Goal: Transaction & Acquisition: Purchase product/service

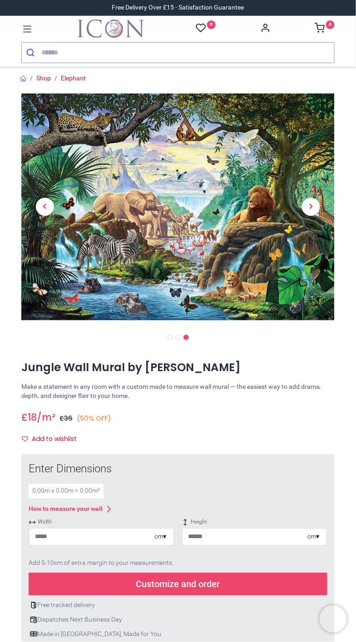
click at [229, 220] on img at bounding box center [177, 206] width 313 height 227
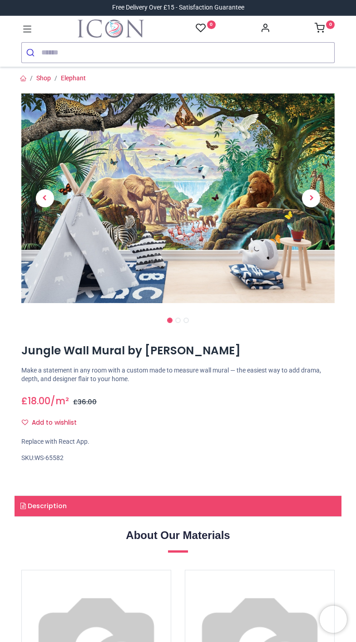
click at [185, 172] on img at bounding box center [177, 198] width 313 height 210
click at [315, 341] on div "Jungle Wall Mural by Steve Crisp https://www.iconwallstickers.co.uk/jungle-wall…" at bounding box center [178, 412] width 327 height 143
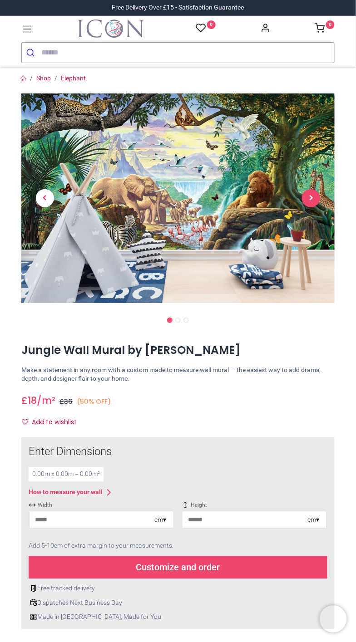
click at [311, 197] on span "Next" at bounding box center [311, 198] width 18 height 18
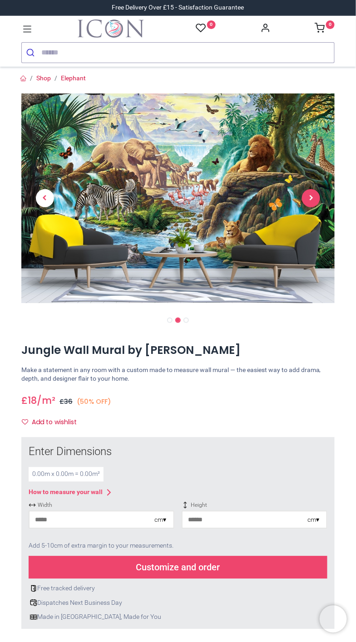
click at [311, 198] on span "Next" at bounding box center [311, 198] width 18 height 18
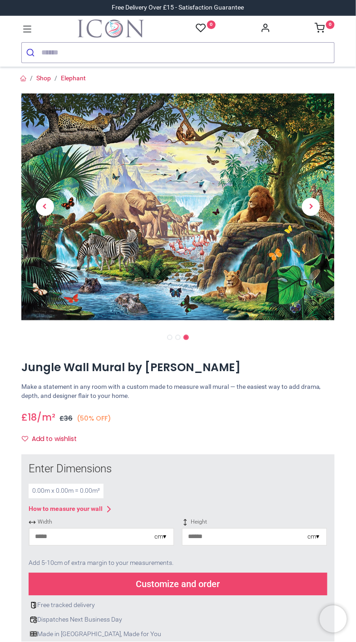
click at [212, 172] on img at bounding box center [177, 206] width 313 height 227
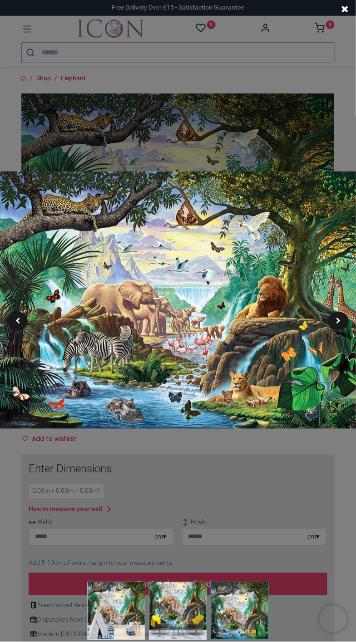
click at [343, 331] on img at bounding box center [178, 300] width 356 height 258
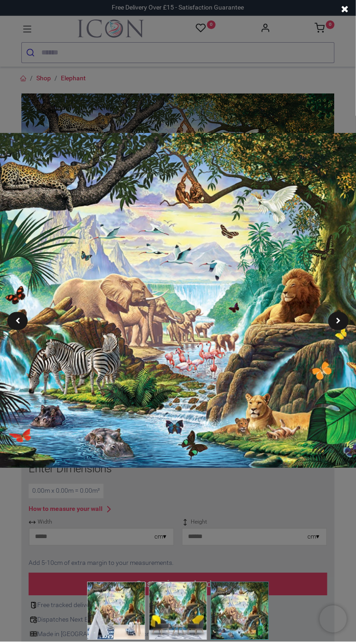
click at [344, 329] on img at bounding box center [177, 300] width 462 height 335
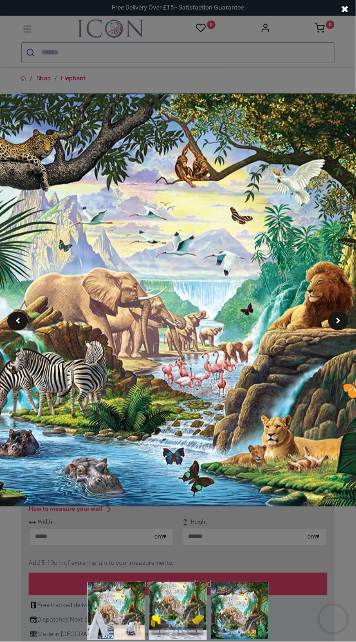
click at [347, 334] on img at bounding box center [177, 300] width 569 height 412
click at [344, 342] on img at bounding box center [177, 300] width 569 height 412
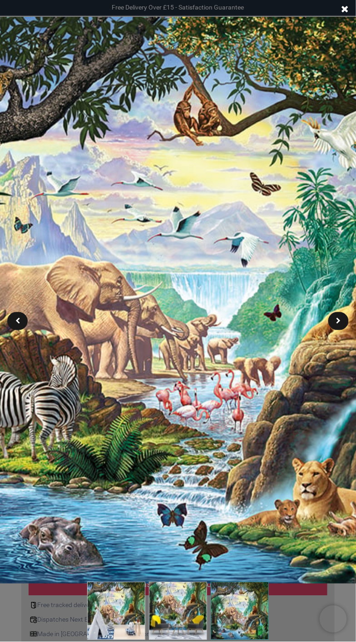
click at [338, 344] on img at bounding box center [178, 300] width 782 height 567
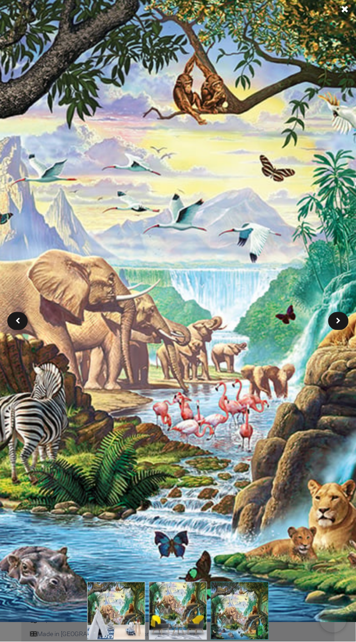
click at [333, 345] on img at bounding box center [177, 300] width 889 height 644
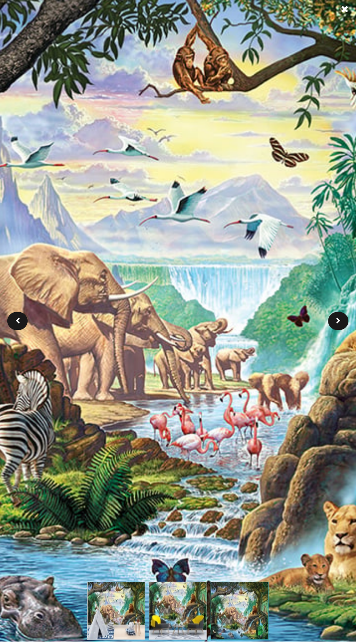
click at [329, 348] on img at bounding box center [178, 300] width 996 height 721
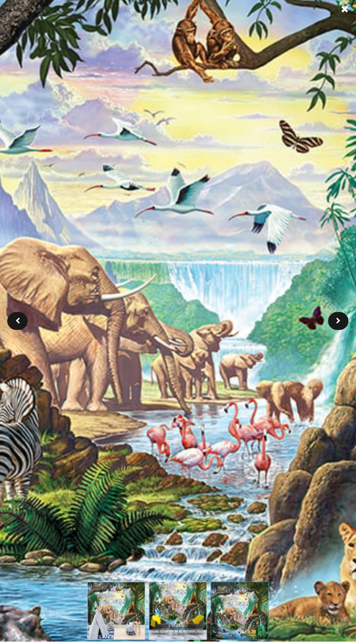
click at [322, 347] on img at bounding box center [178, 300] width 1102 height 798
click at [319, 348] on img at bounding box center [178, 300] width 1102 height 798
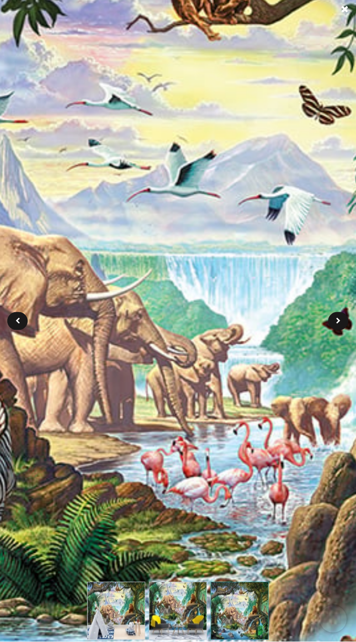
click at [318, 347] on img at bounding box center [178, 300] width 1316 height 953
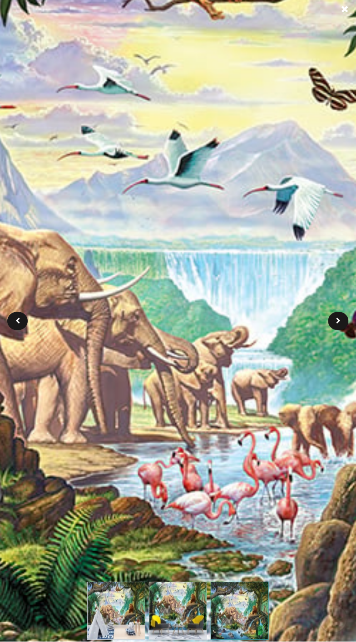
click at [315, 349] on img at bounding box center [178, 300] width 1422 height 1030
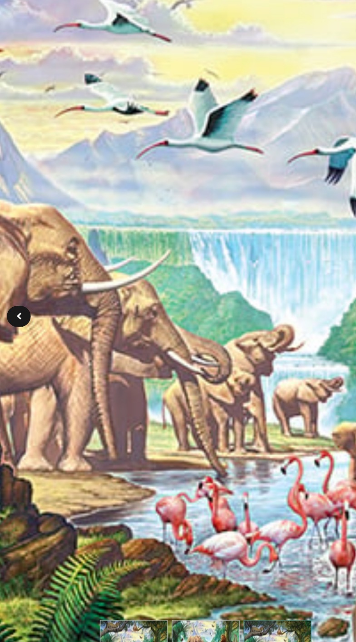
click at [262, 363] on img at bounding box center [177, 299] width 1529 height 1107
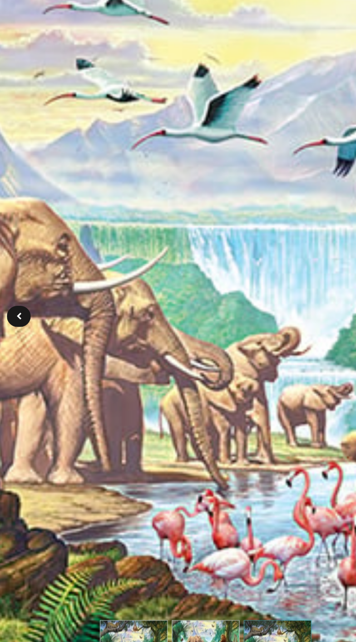
click at [253, 374] on img at bounding box center [178, 300] width 1636 height 1184
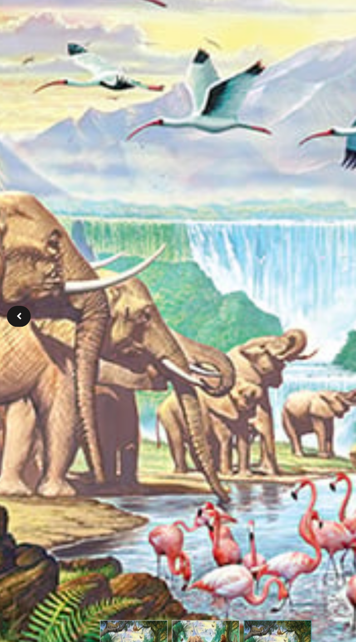
click at [244, 376] on img at bounding box center [177, 299] width 1743 height 1261
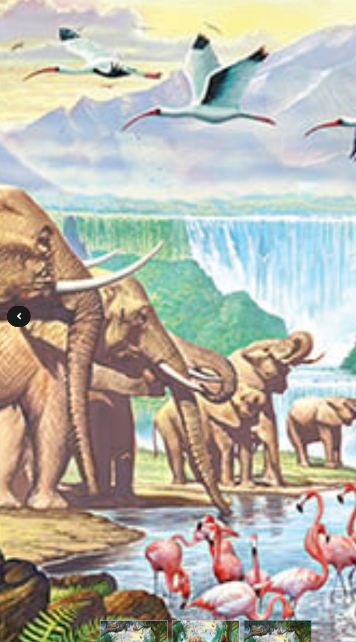
click at [243, 375] on img at bounding box center [177, 300] width 1849 height 1339
click at [240, 376] on img at bounding box center [177, 300] width 1849 height 1339
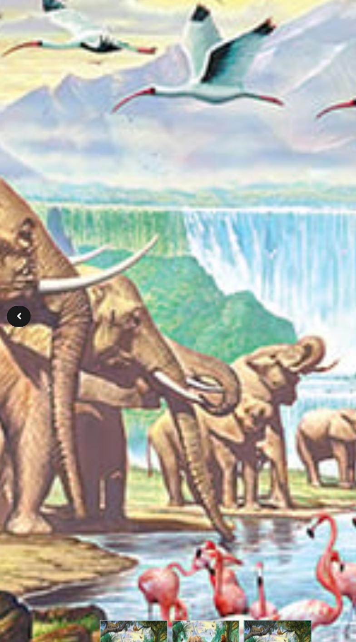
click at [239, 374] on img at bounding box center [177, 299] width 2062 height 1493
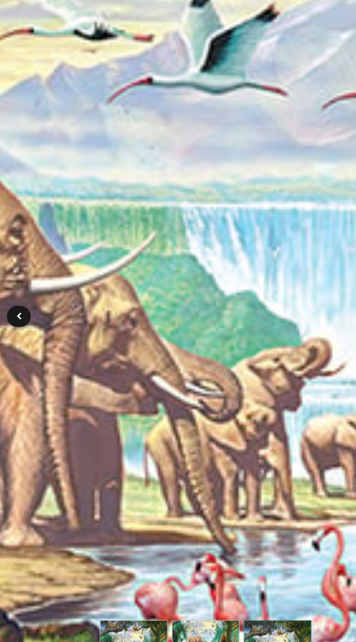
click at [237, 375] on img at bounding box center [177, 300] width 2169 height 1570
click at [234, 374] on img at bounding box center [177, 300] width 2169 height 1570
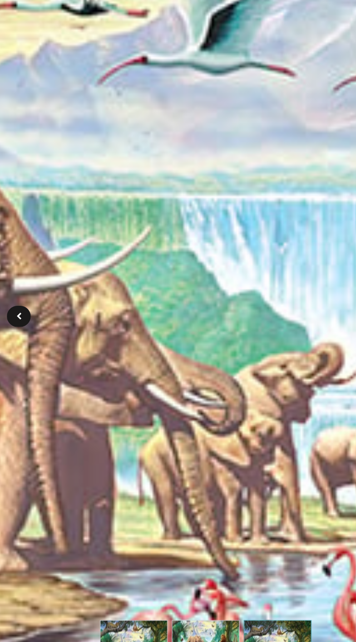
click at [233, 375] on img at bounding box center [178, 300] width 2383 height 1725
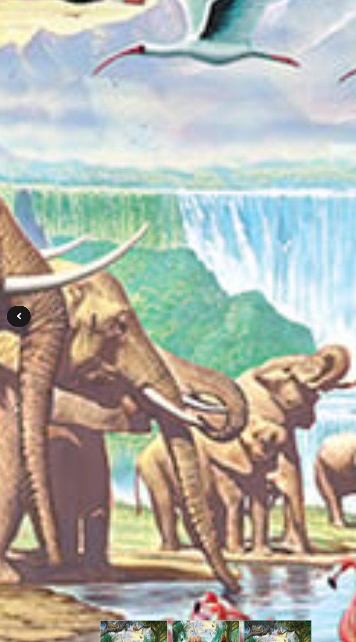
click at [232, 375] on img at bounding box center [177, 300] width 2489 height 1802
click at [232, 374] on img at bounding box center [177, 300] width 2489 height 1802
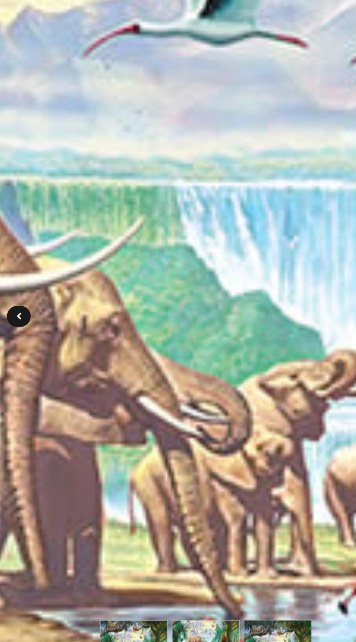
click at [230, 373] on img at bounding box center [178, 300] width 2702 height 1957
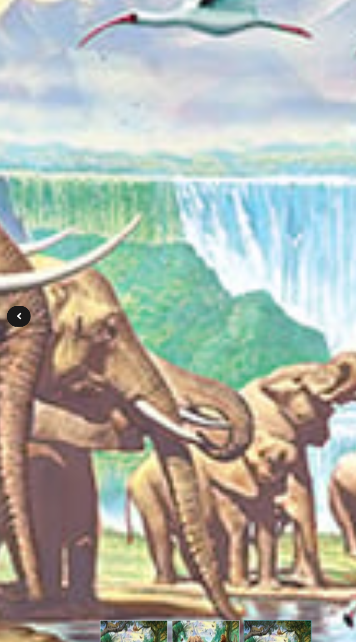
click at [229, 375] on img at bounding box center [177, 300] width 2809 height 2034
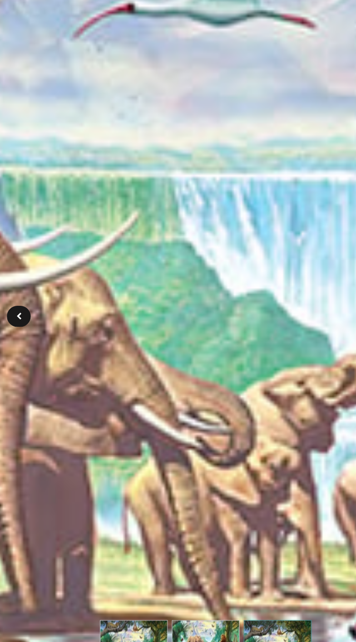
click at [227, 374] on img at bounding box center [178, 299] width 2916 height 2111
click at [227, 373] on img at bounding box center [178, 299] width 2916 height 2111
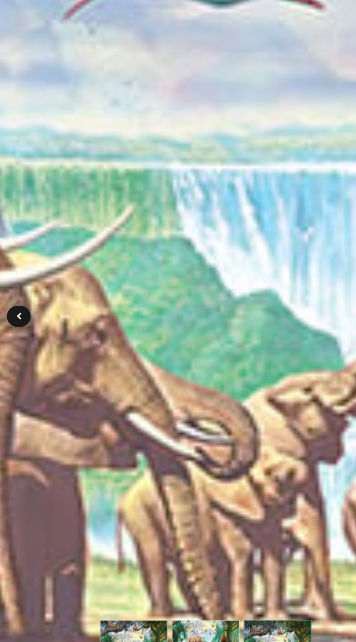
click at [226, 373] on img at bounding box center [177, 300] width 3129 height 2266
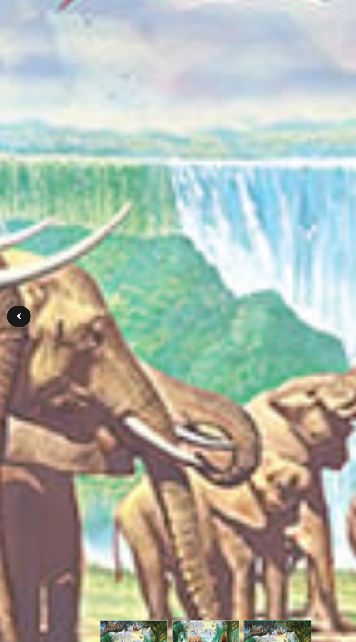
click at [225, 375] on img at bounding box center [178, 300] width 3236 height 2343
click at [225, 373] on img at bounding box center [178, 300] width 3236 height 2343
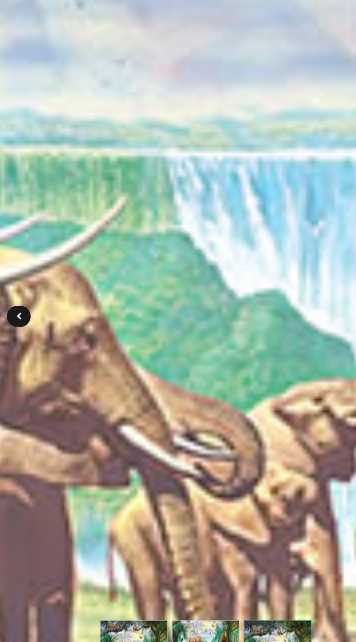
click at [223, 371] on img at bounding box center [177, 300] width 3449 height 2497
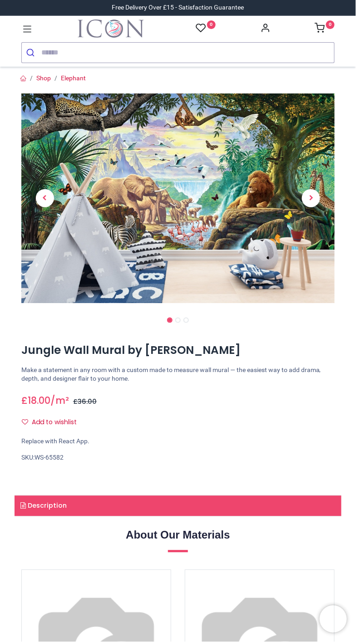
click at [324, 199] on link at bounding box center [311, 198] width 47 height 147
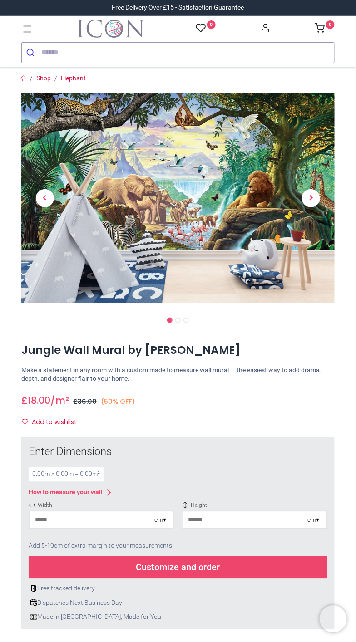
click at [326, 203] on link at bounding box center [311, 198] width 47 height 147
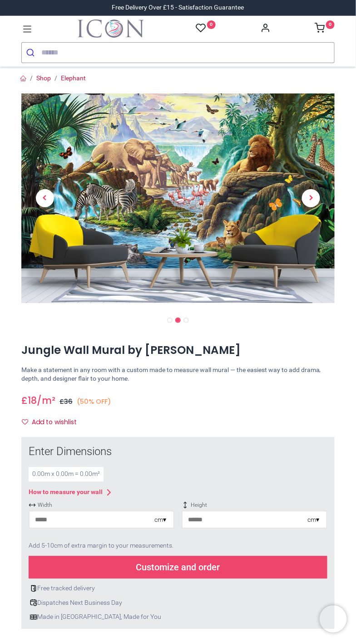
click at [326, 201] on link at bounding box center [311, 198] width 47 height 147
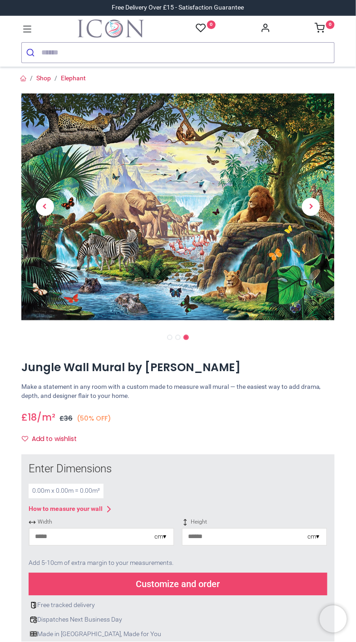
click at [310, 272] on link at bounding box center [311, 206] width 47 height 159
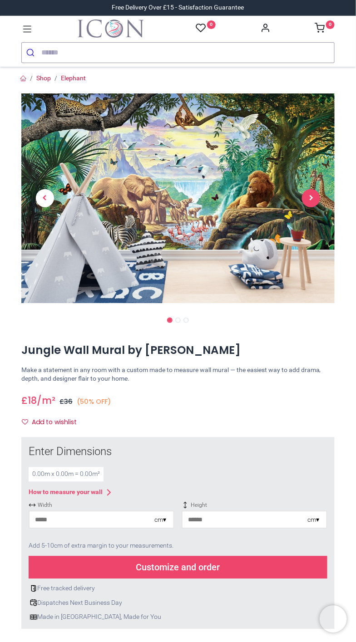
click at [311, 198] on span "Next" at bounding box center [311, 198] width 18 height 18
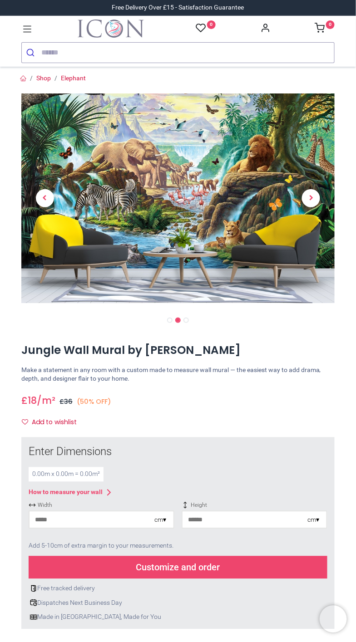
click at [324, 196] on link at bounding box center [311, 198] width 47 height 147
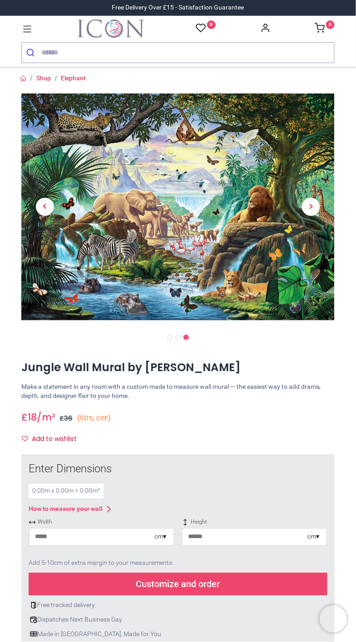
click at [325, 205] on link at bounding box center [311, 206] width 47 height 159
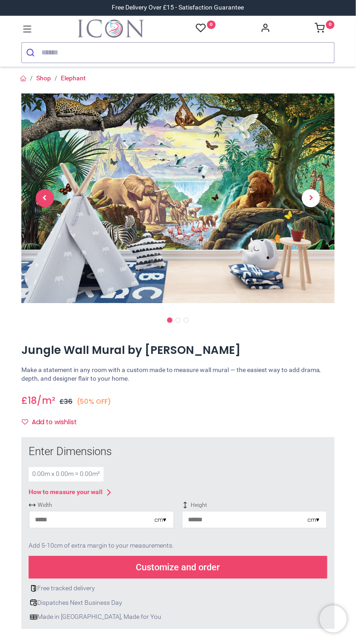
click at [44, 198] on span "Previous" at bounding box center [45, 198] width 18 height 18
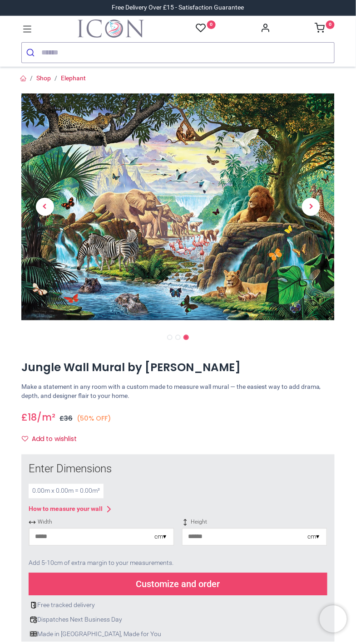
click at [250, 262] on img at bounding box center [177, 206] width 313 height 227
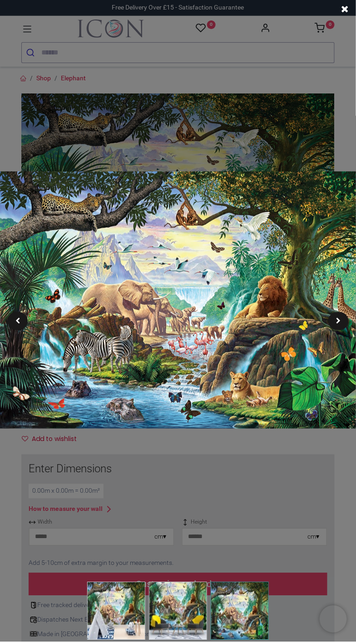
click at [315, 386] on img at bounding box center [178, 300] width 356 height 258
click at [298, 382] on img at bounding box center [178, 300] width 356 height 258
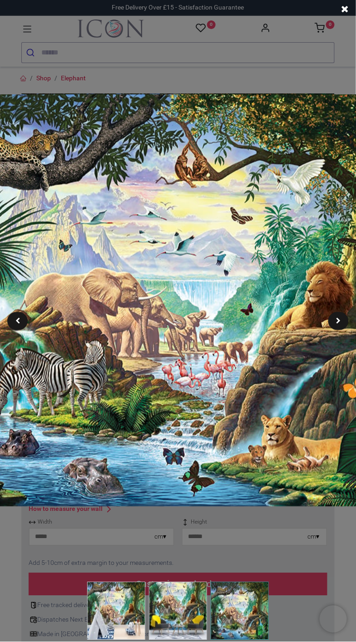
click at [280, 392] on img at bounding box center [177, 300] width 569 height 412
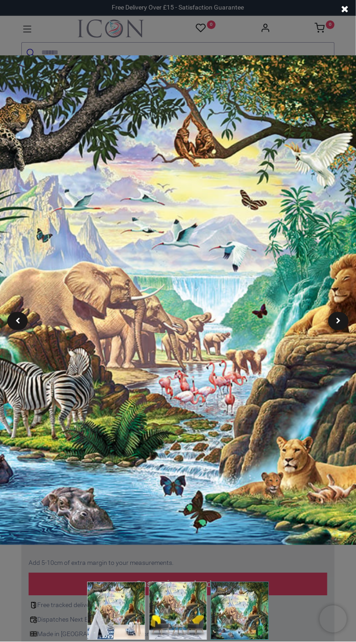
click at [288, 401] on img at bounding box center [178, 299] width 676 height 489
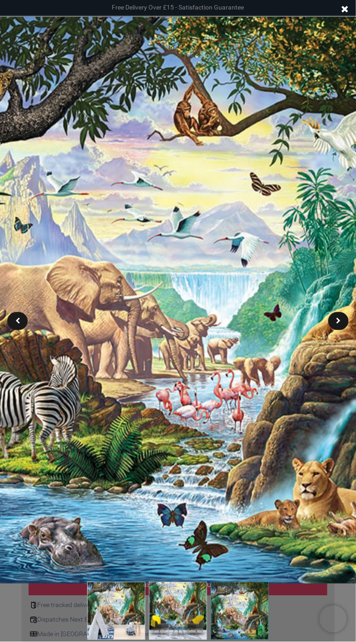
click at [285, 397] on img at bounding box center [178, 300] width 782 height 567
click at [284, 401] on img at bounding box center [178, 300] width 782 height 567
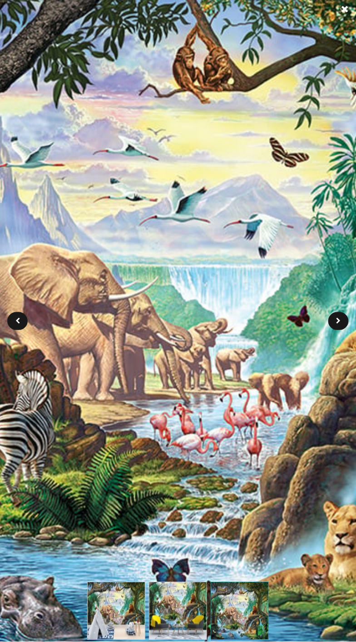
click at [284, 404] on img at bounding box center [178, 300] width 996 height 721
